Goal: Information Seeking & Learning: Learn about a topic

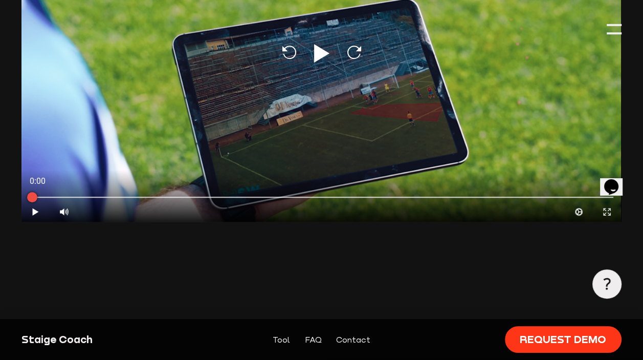
click at [324, 54] on icon at bounding box center [321, 53] width 15 height 18
type input "0.8"
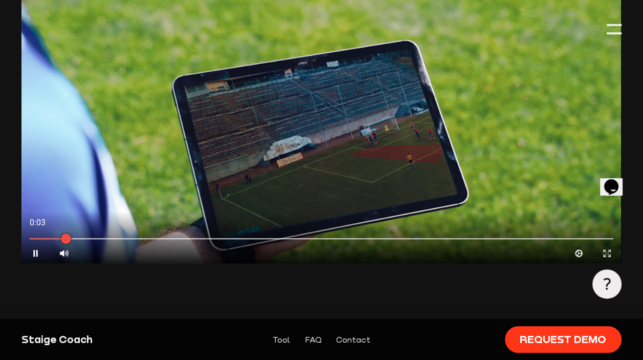
scroll to position [685, 0]
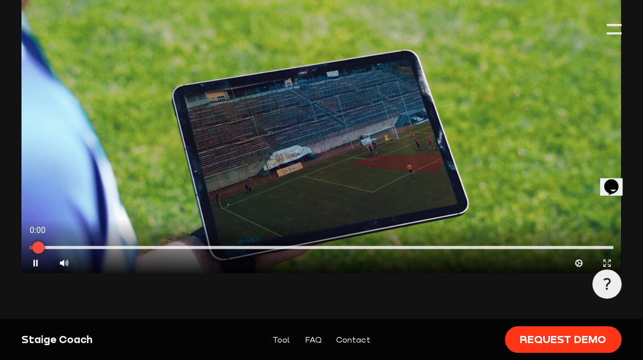
drag, startPoint x: 124, startPoint y: 247, endPoint x: 34, endPoint y: 247, distance: 90.5
click at [34, 247] on div at bounding box center [39, 247] width 26 height 26
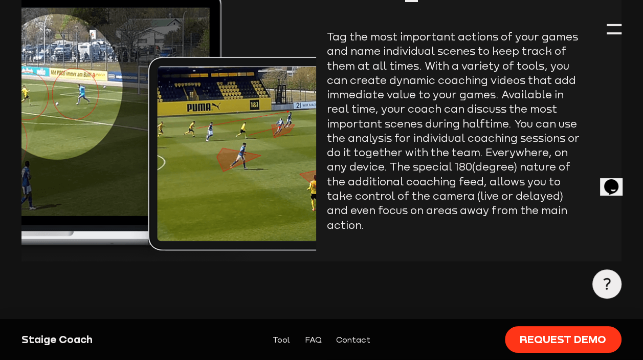
scroll to position [1044, 0]
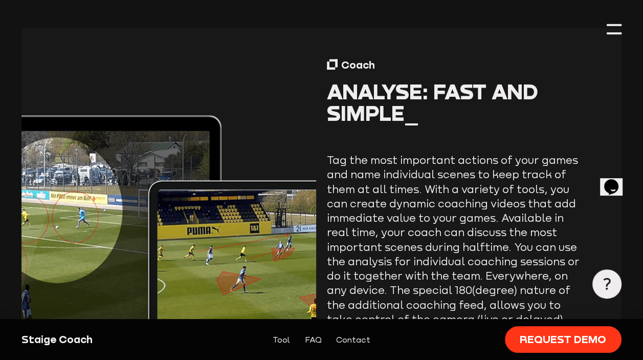
click at [259, 93] on img at bounding box center [168, 206] width 294 height 356
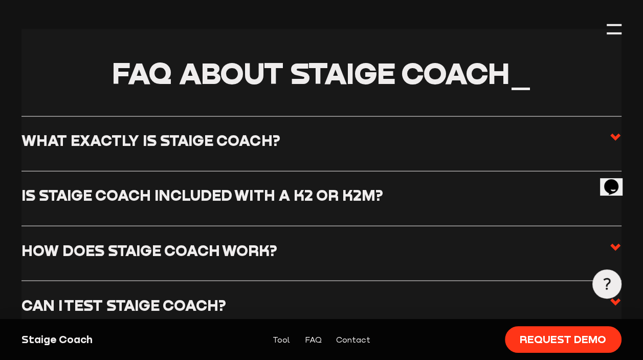
scroll to position [1964, 0]
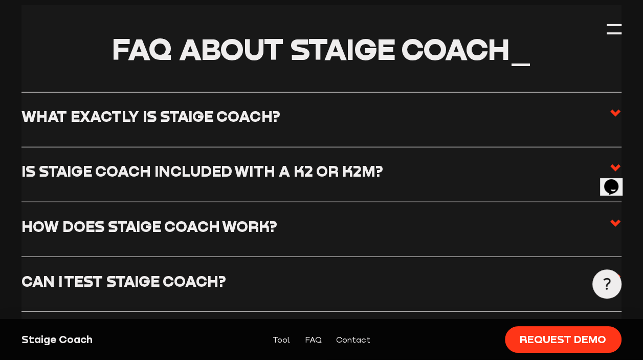
click at [617, 217] on icon at bounding box center [615, 223] width 12 height 12
click at [0, 0] on input "How does Staige Coach work?" at bounding box center [0, 0] width 0 height 0
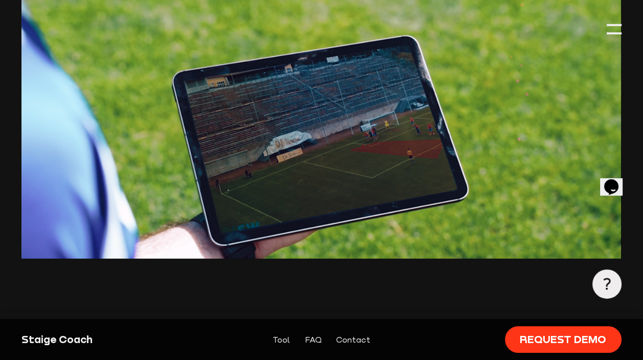
scroll to position [685, 0]
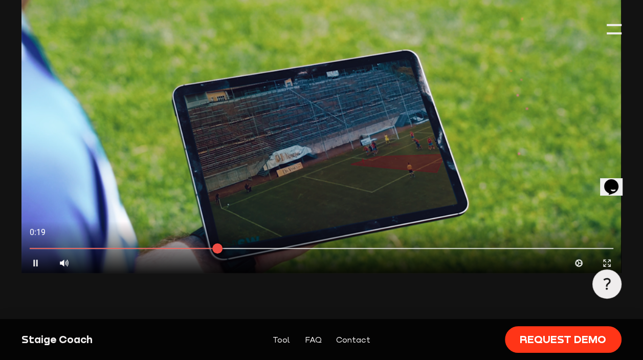
click at [36, 267] on icon "Pause" at bounding box center [36, 263] width 10 height 10
click at [36, 263] on icon at bounding box center [36, 262] width 6 height 7
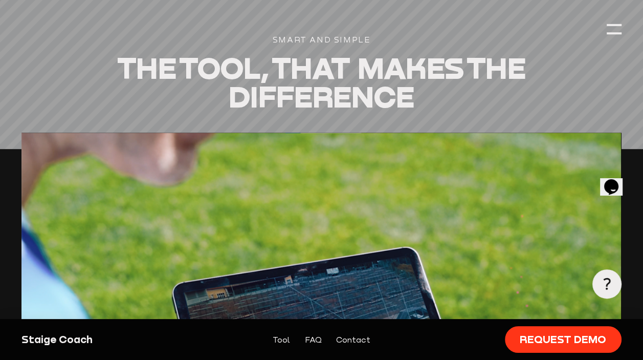
scroll to position [716, 0]
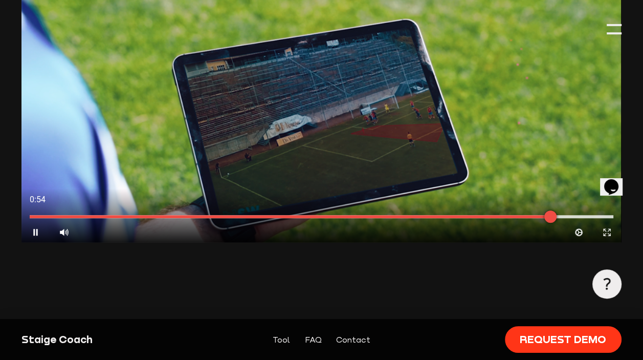
click at [295, 215] on div at bounding box center [321, 216] width 600 height 11
click at [219, 217] on div at bounding box center [321, 216] width 583 height 3
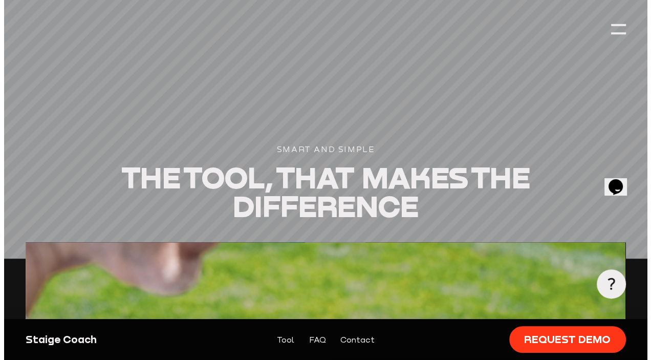
scroll to position [307, 0]
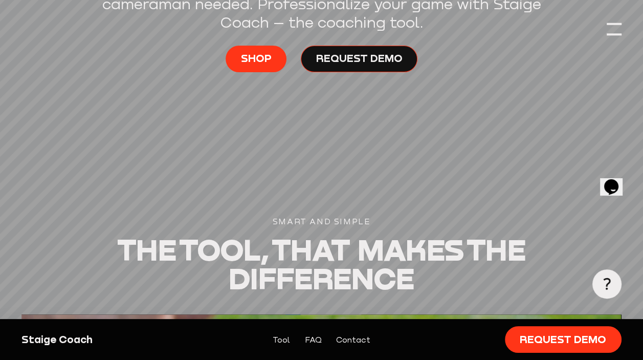
click at [611, 26] on div at bounding box center [614, 28] width 14 height 14
